Goal: Information Seeking & Learning: Find specific fact

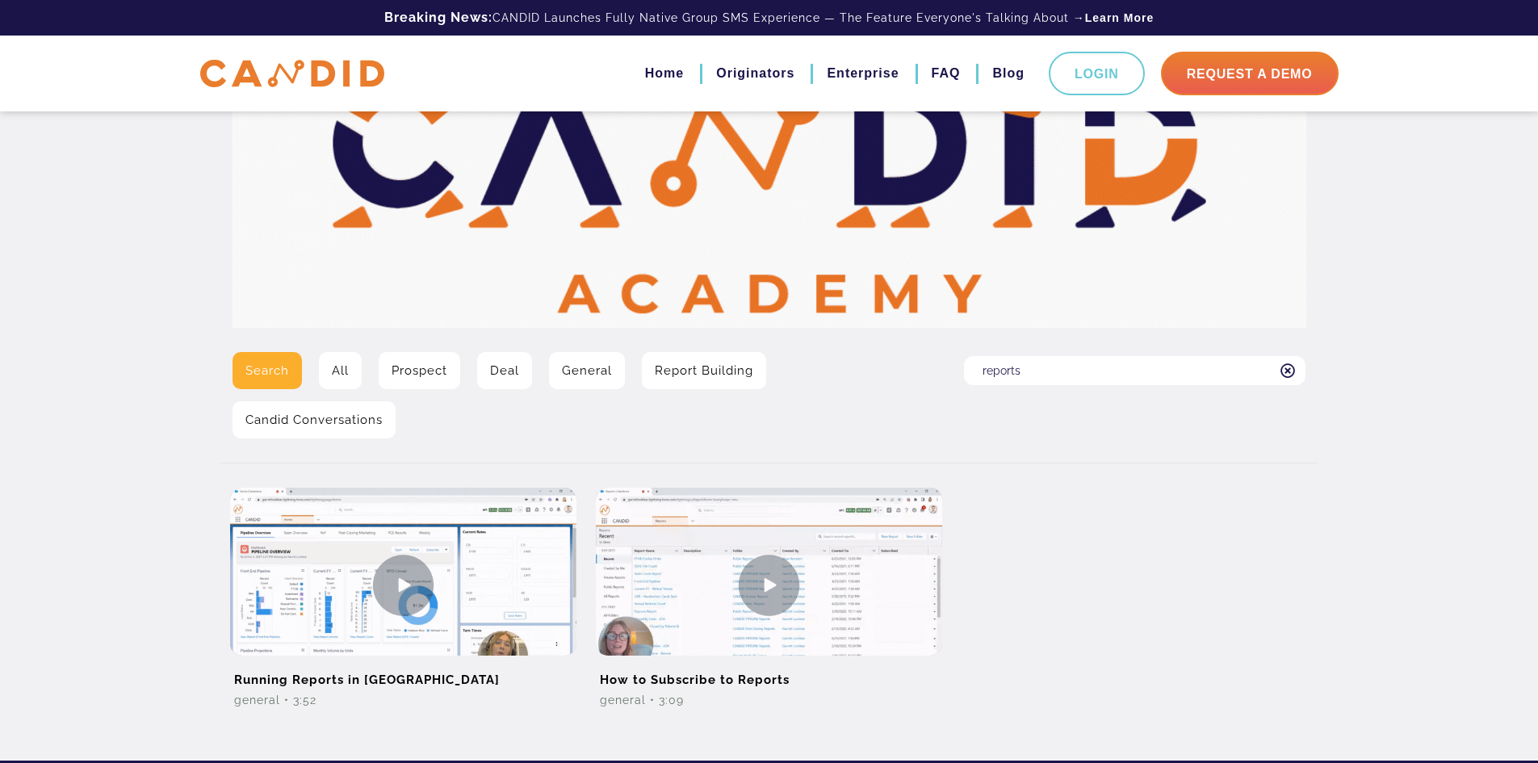
scroll to position [161, 0]
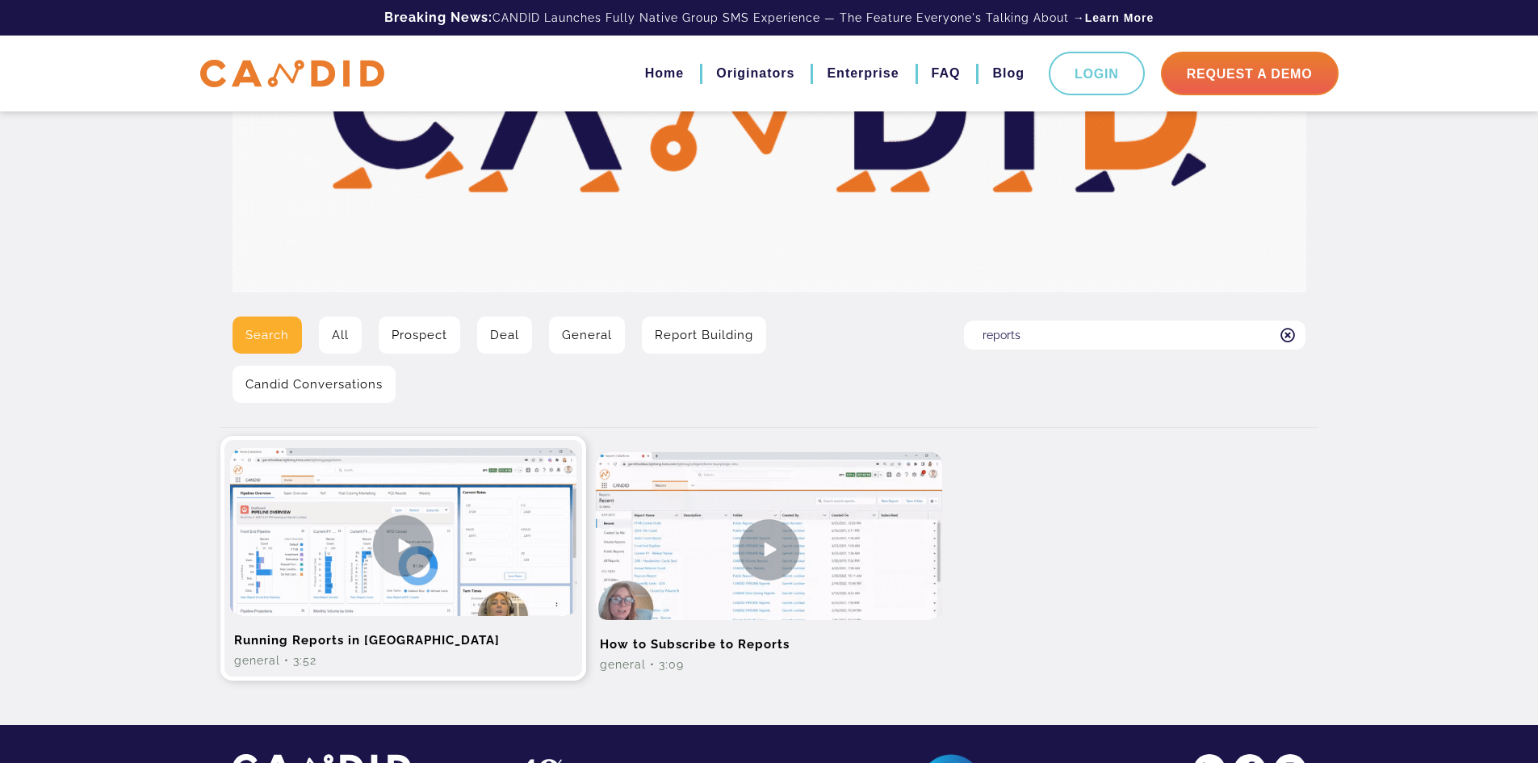
click at [483, 562] on img at bounding box center [403, 545] width 346 height 195
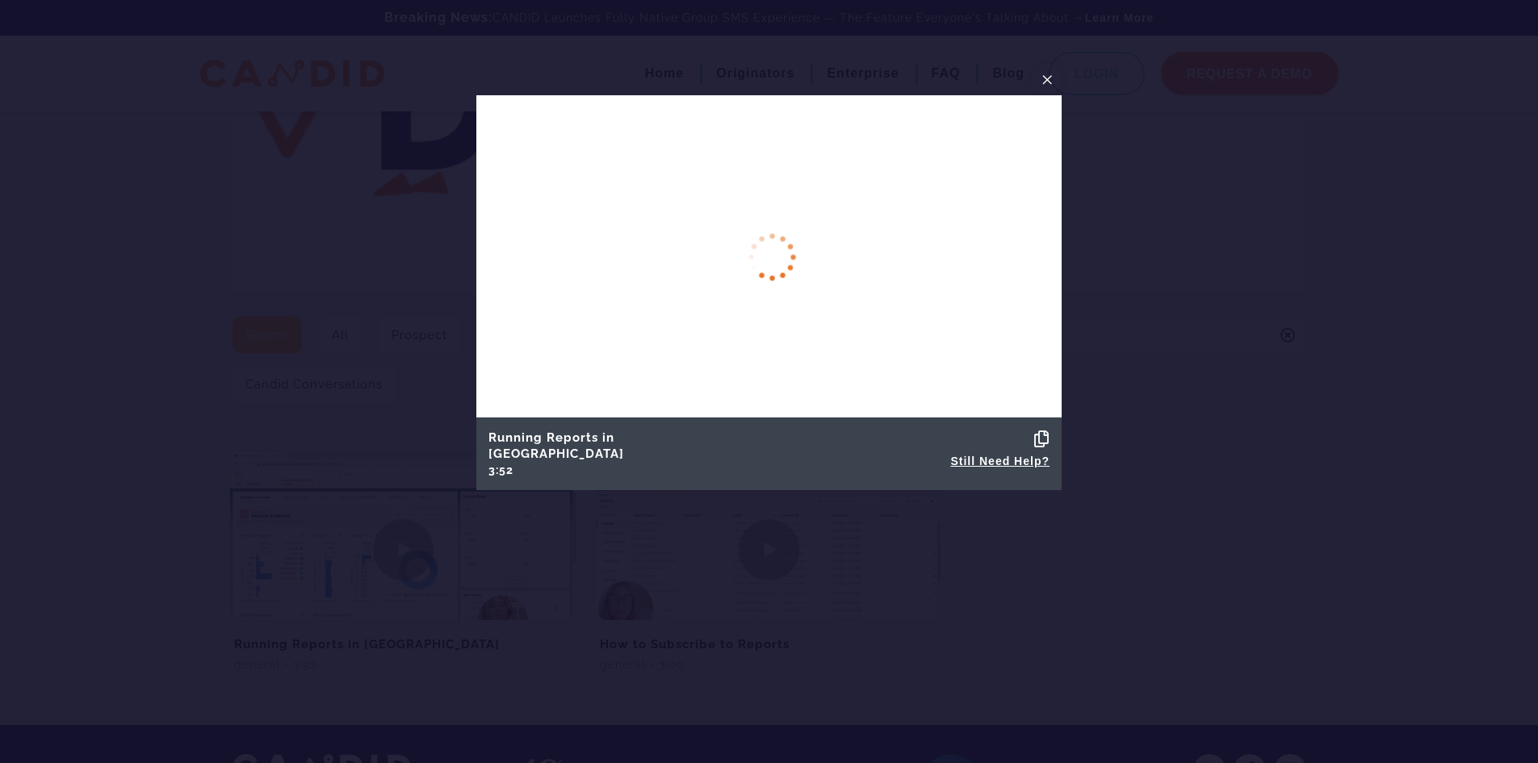
click at [1043, 447] on icon at bounding box center [1041, 439] width 15 height 16
click at [1044, 77] on span "×" at bounding box center [1046, 79] width 13 height 25
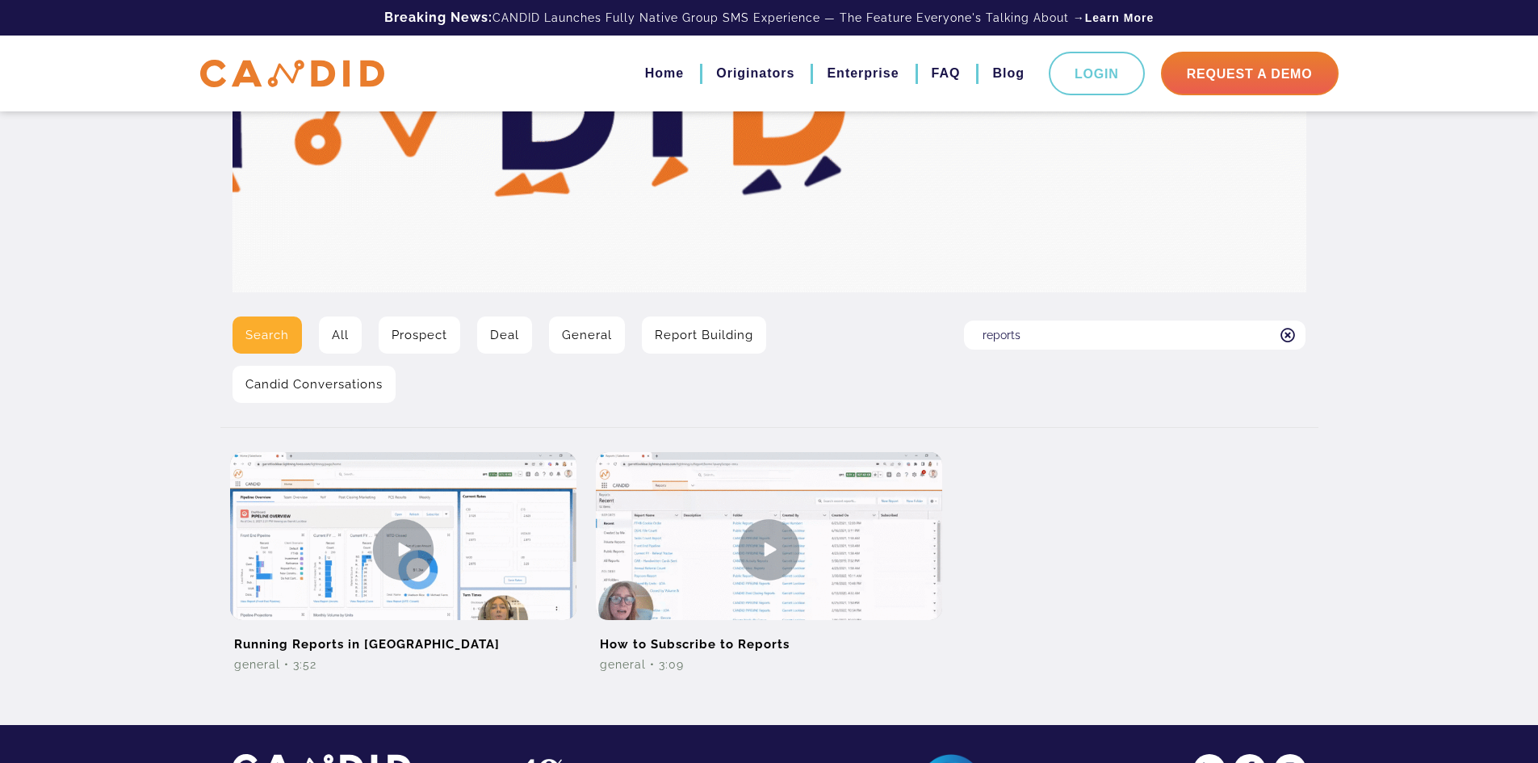
drag, startPoint x: 1051, startPoint y: 329, endPoint x: 1043, endPoint y: 331, distance: 8.2
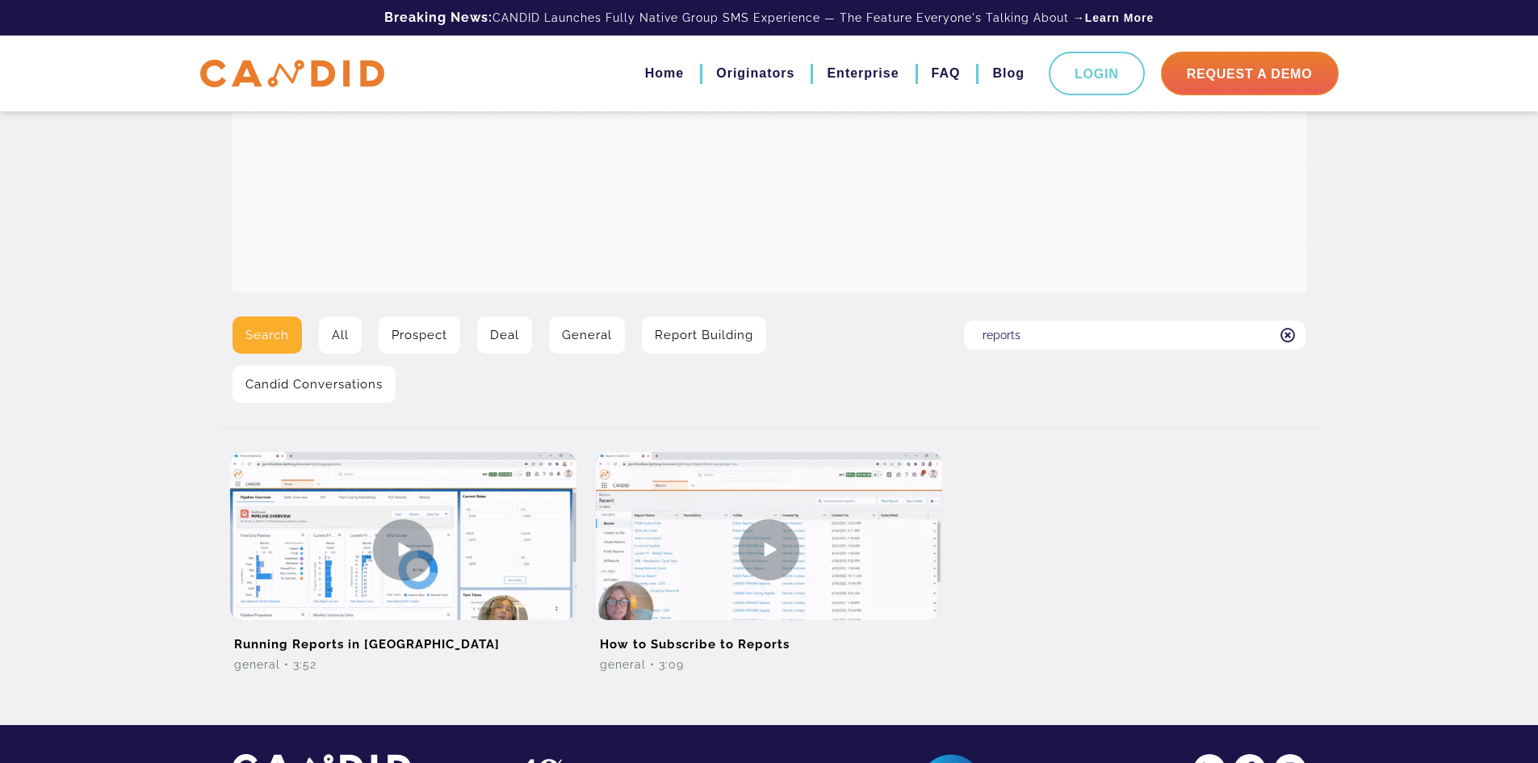
click at [1043, 331] on input "reports" at bounding box center [1134, 334] width 341 height 29
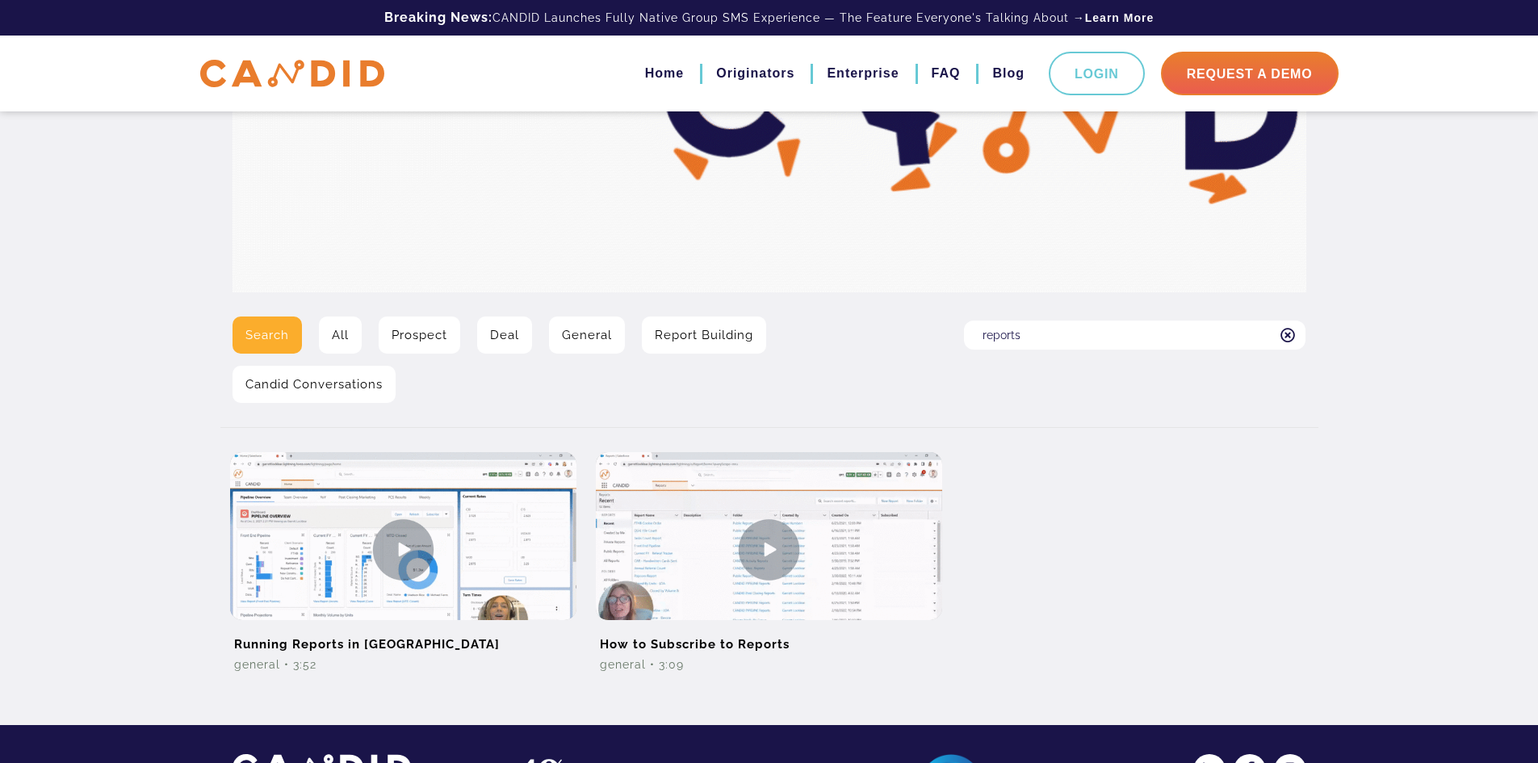
drag, startPoint x: 1043, startPoint y: 331, endPoint x: 952, endPoint y: 320, distance: 91.8
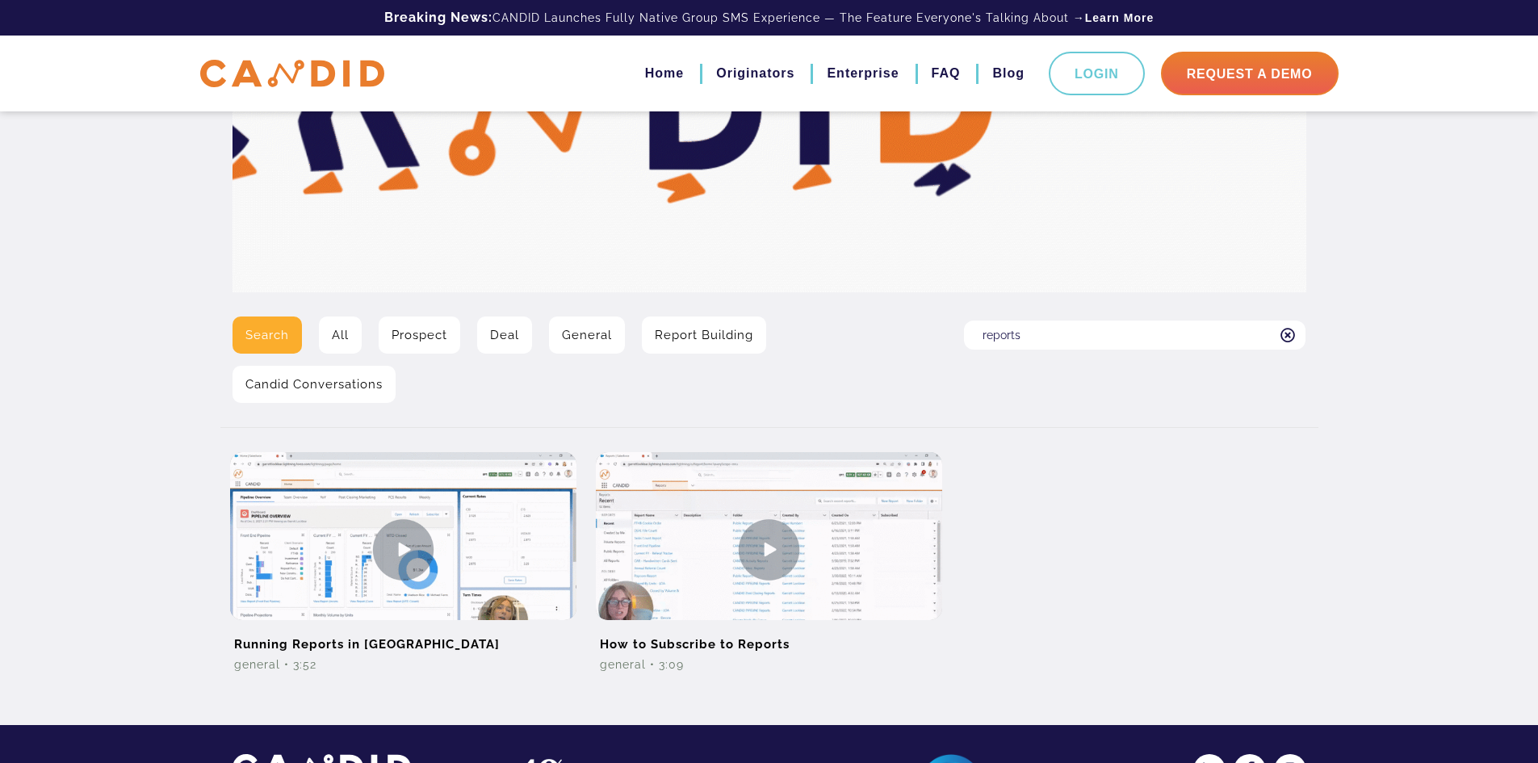
click at [952, 320] on div "Search for: reports" at bounding box center [1135, 365] width 366 height 98
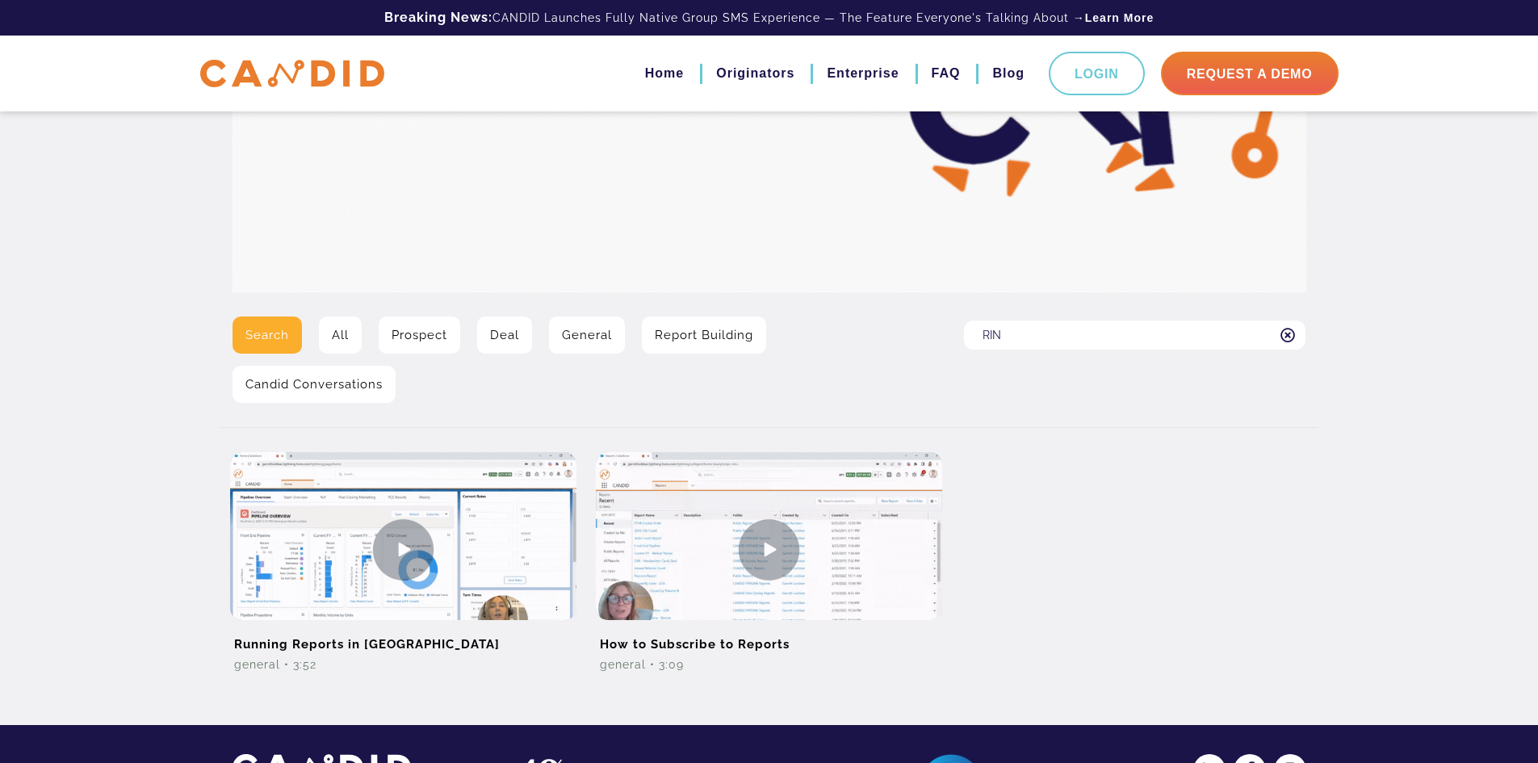
click at [1045, 336] on input "RIN" at bounding box center [1134, 334] width 341 height 29
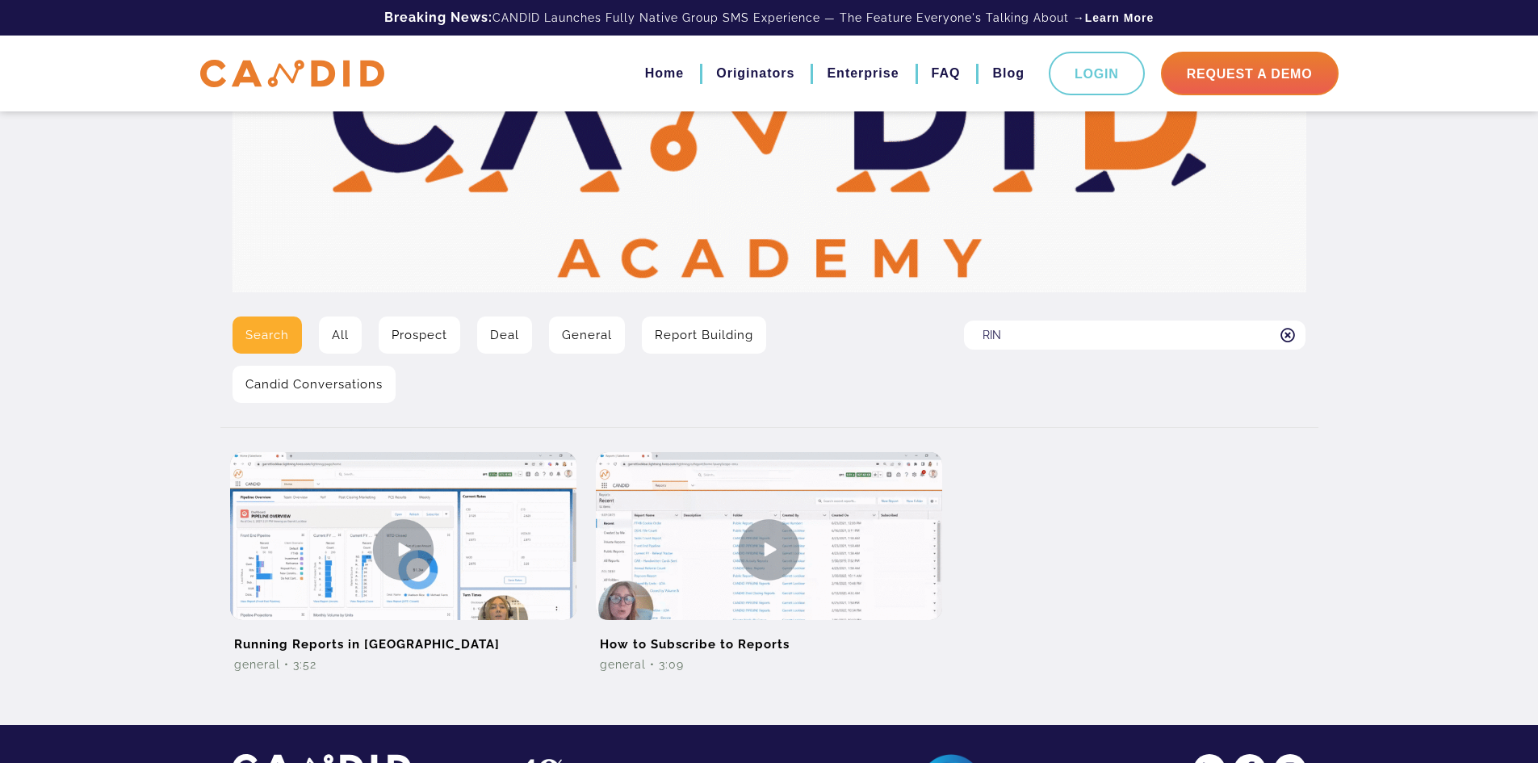
drag, startPoint x: 1045, startPoint y: 336, endPoint x: 924, endPoint y: 338, distance: 121.1
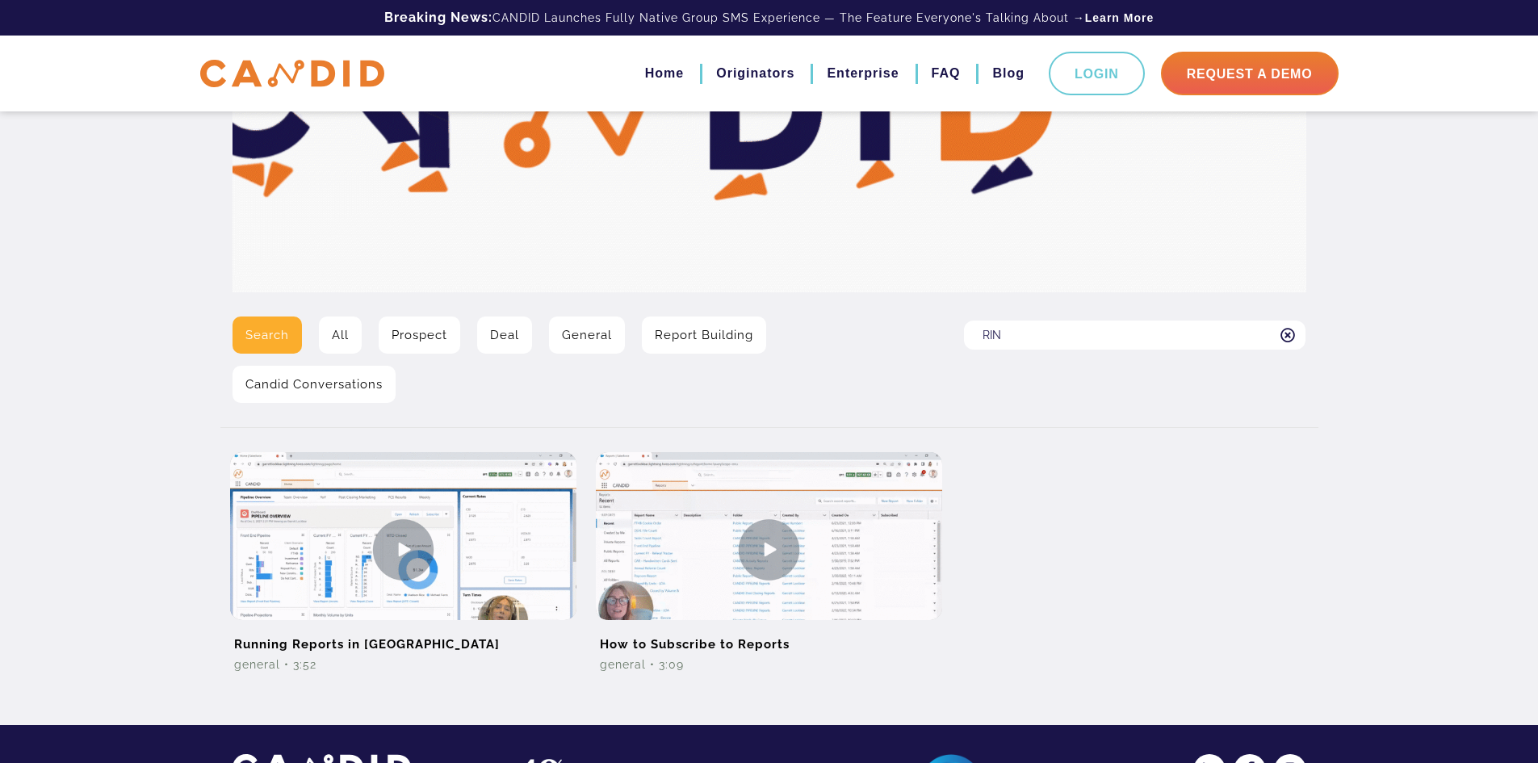
click at [924, 338] on div "Search All Prospect Deal General Report Building Candid Conversations Search fo…" at bounding box center [769, 365] width 1098 height 98
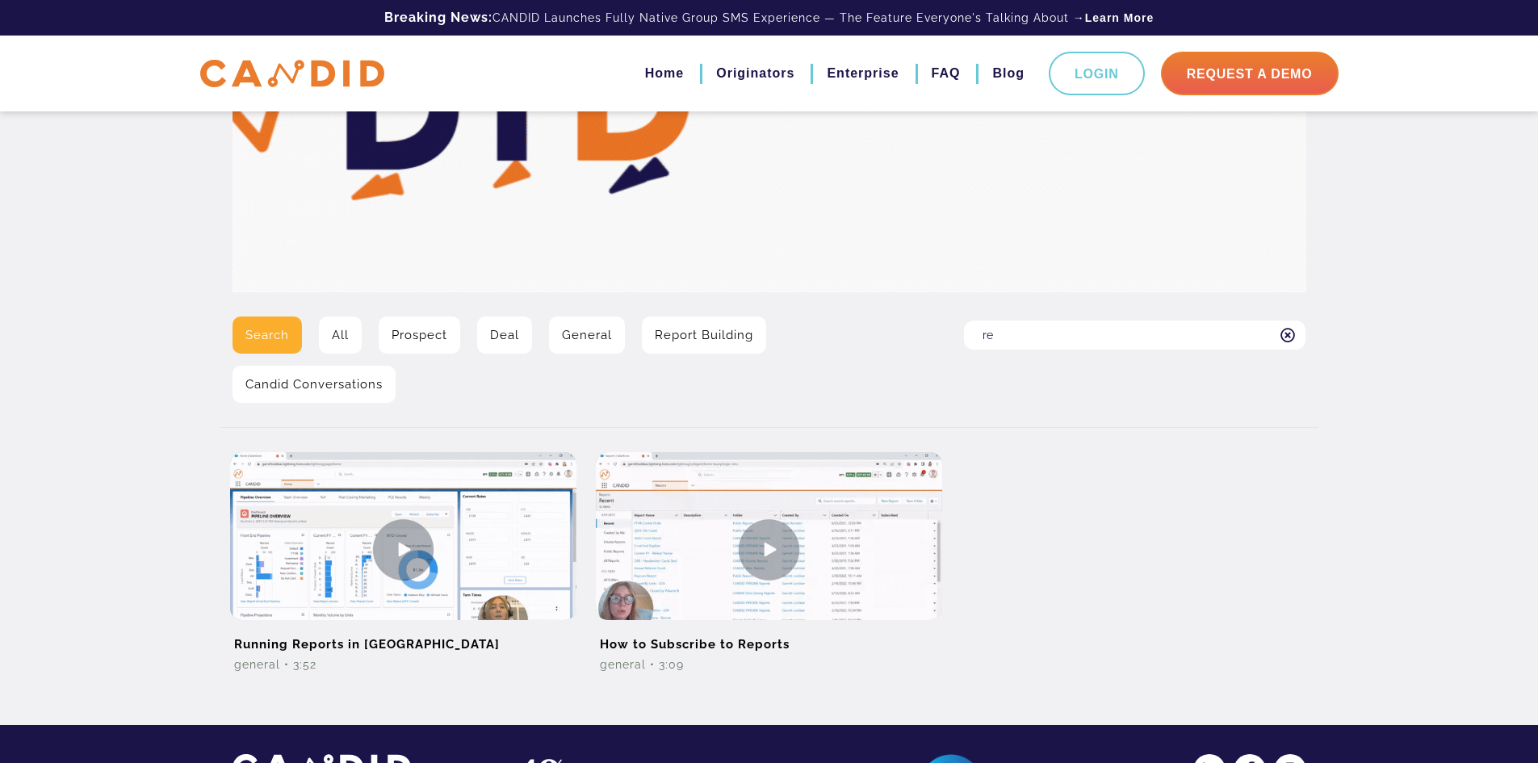
type input "reports"
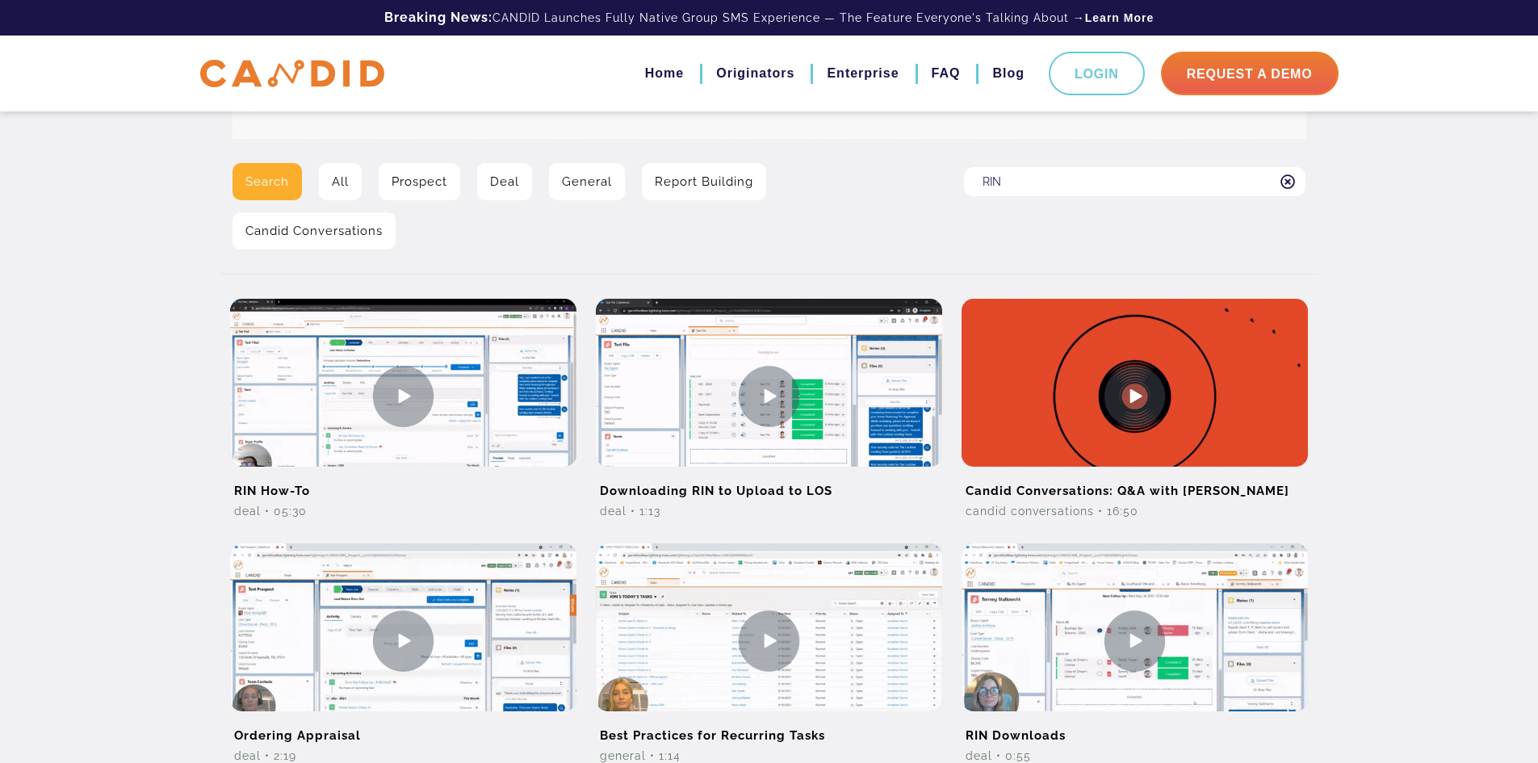
scroll to position [323, 0]
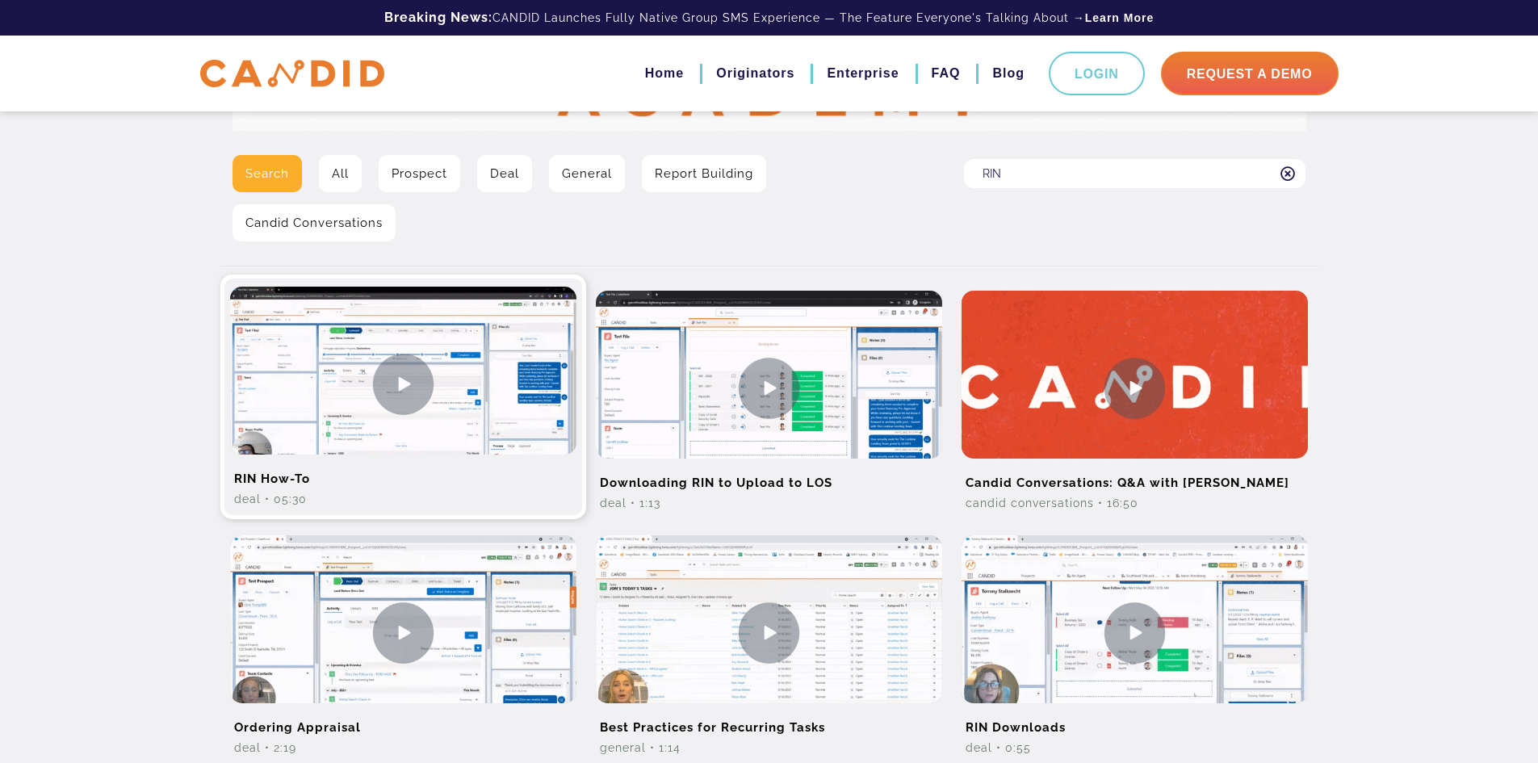
click at [534, 444] on img at bounding box center [403, 384] width 346 height 195
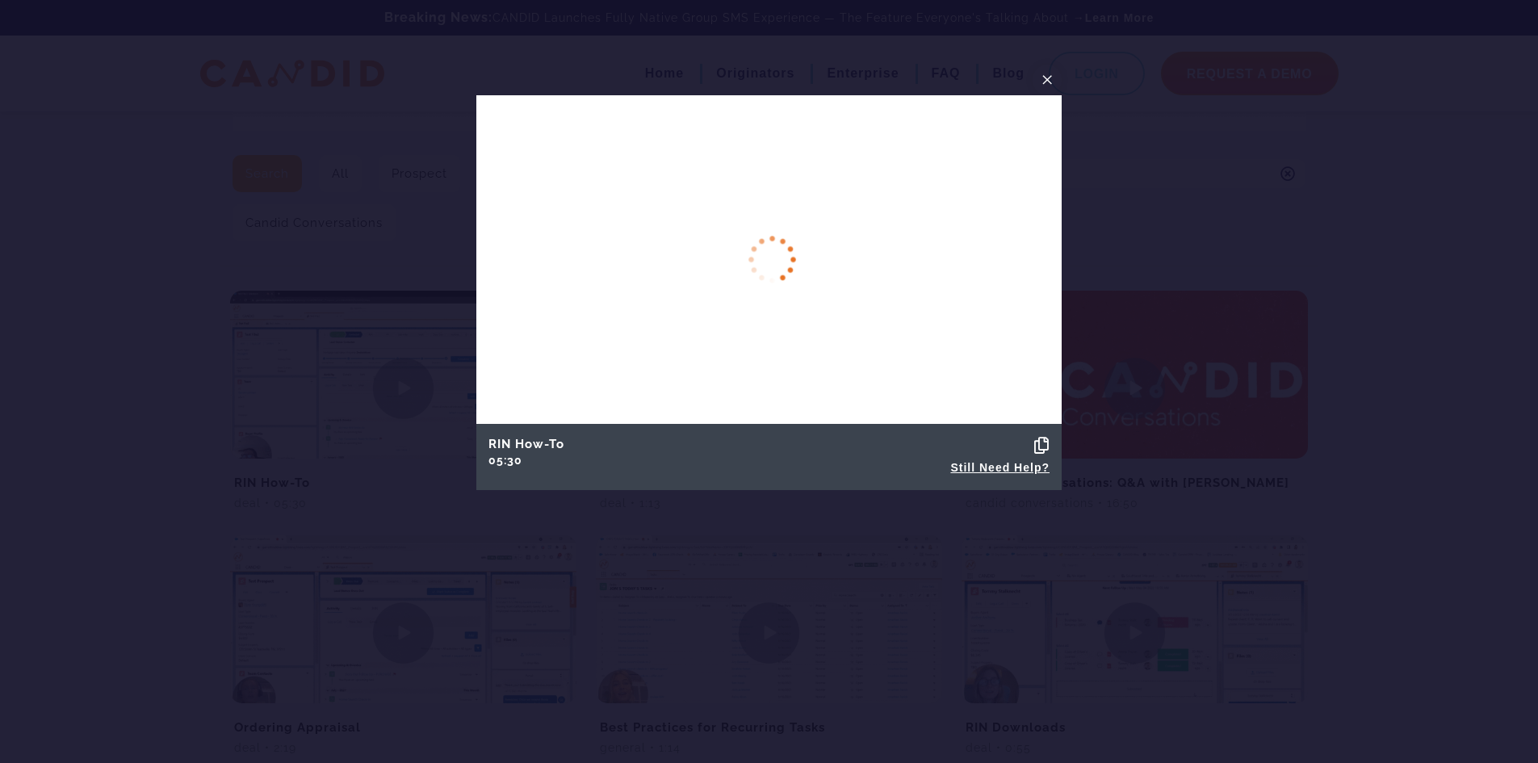
click at [1044, 441] on icon at bounding box center [1041, 445] width 15 height 16
click at [1040, 438] on icon at bounding box center [1041, 445] width 15 height 16
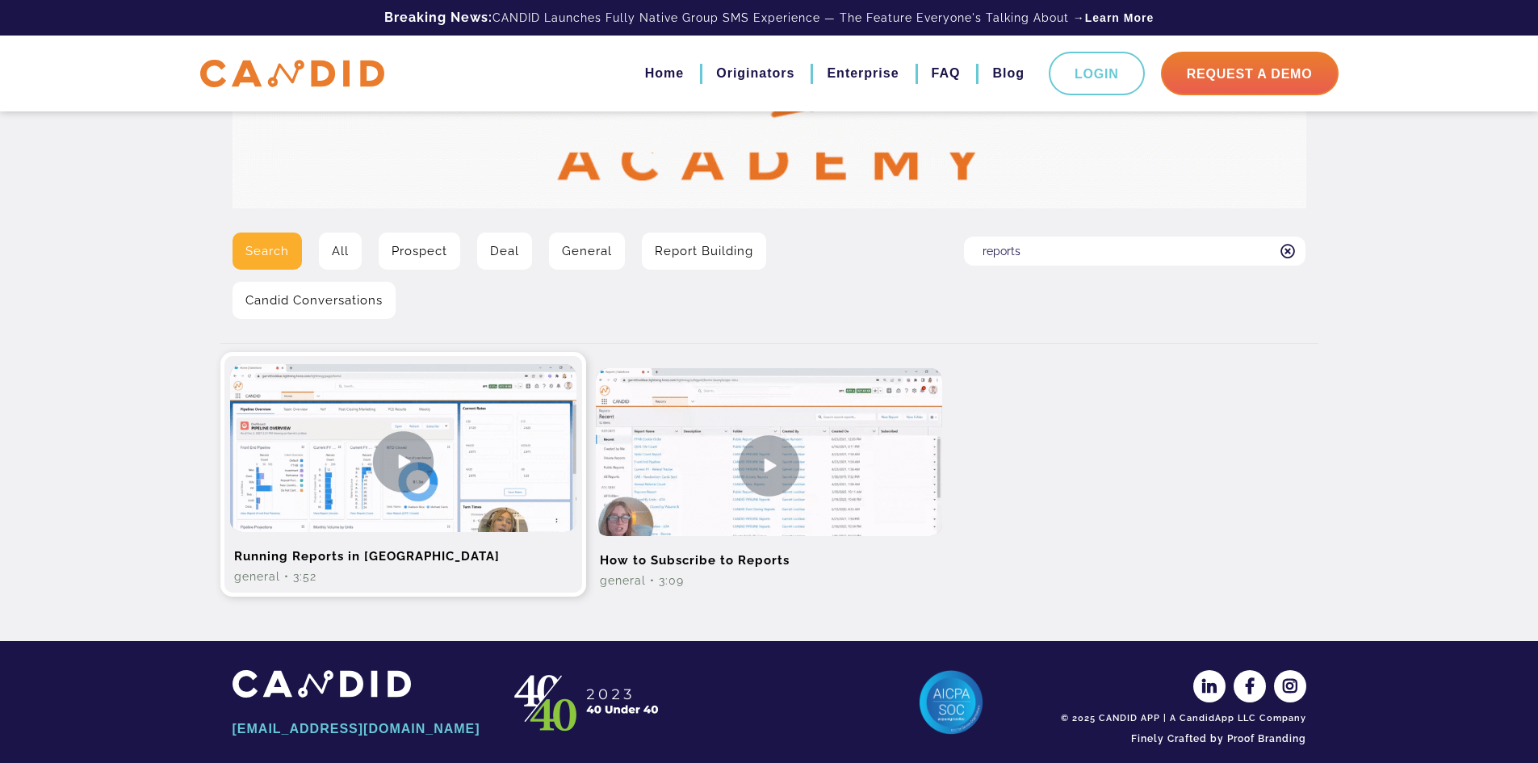
scroll to position [263, 0]
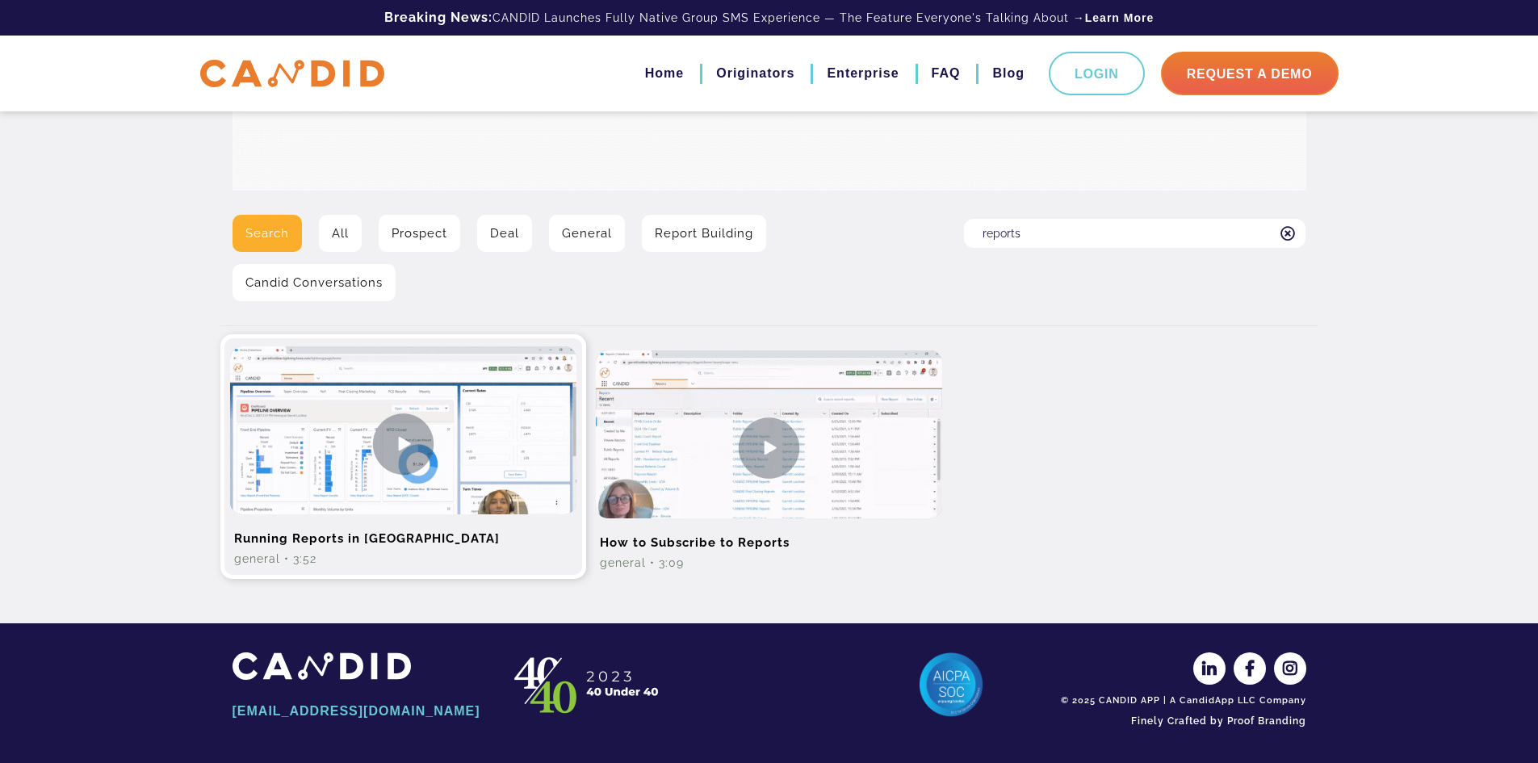
click at [533, 509] on img at bounding box center [403, 443] width 346 height 195
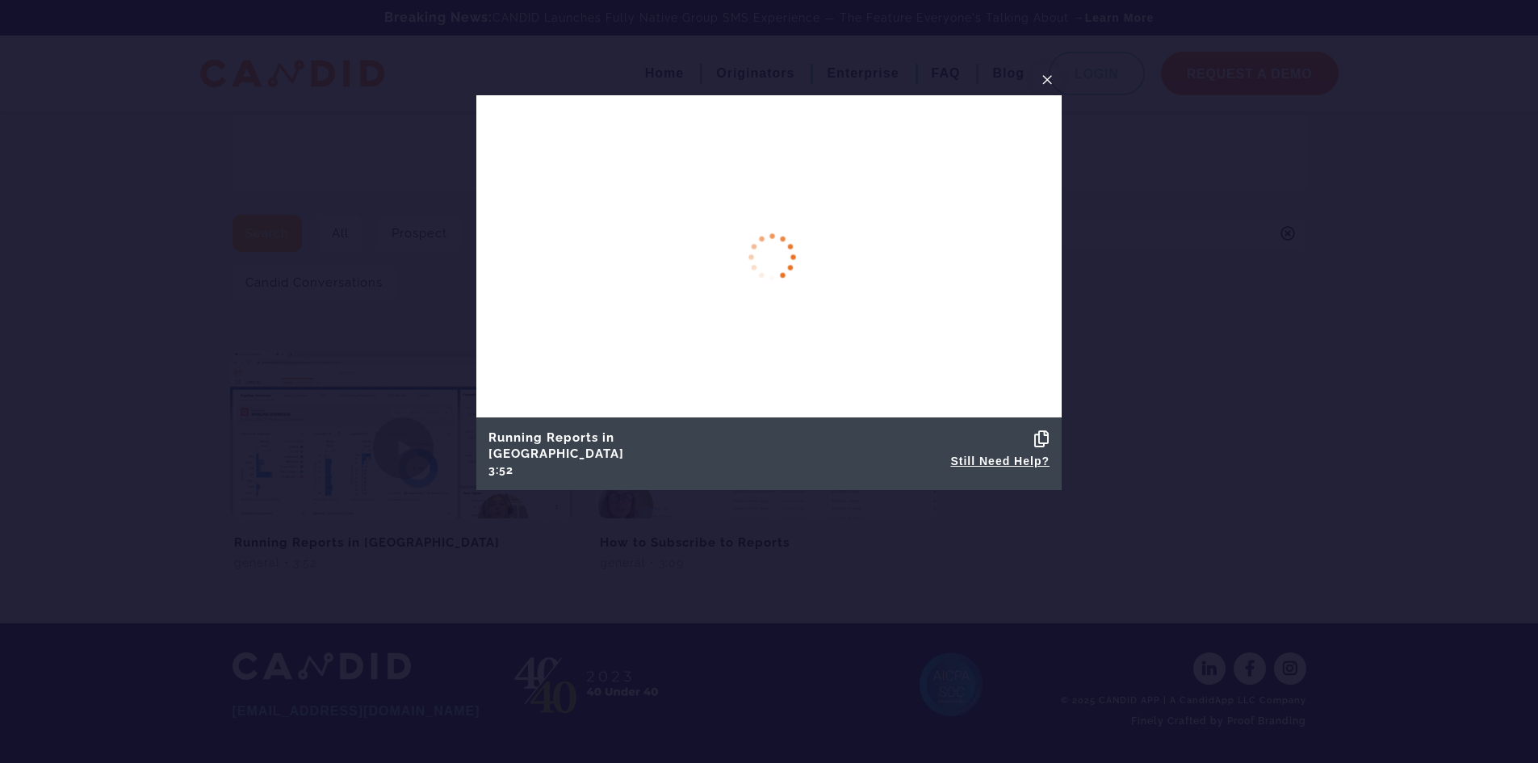
click at [1044, 443] on icon at bounding box center [1041, 439] width 15 height 16
